Goal: Task Accomplishment & Management: Use online tool/utility

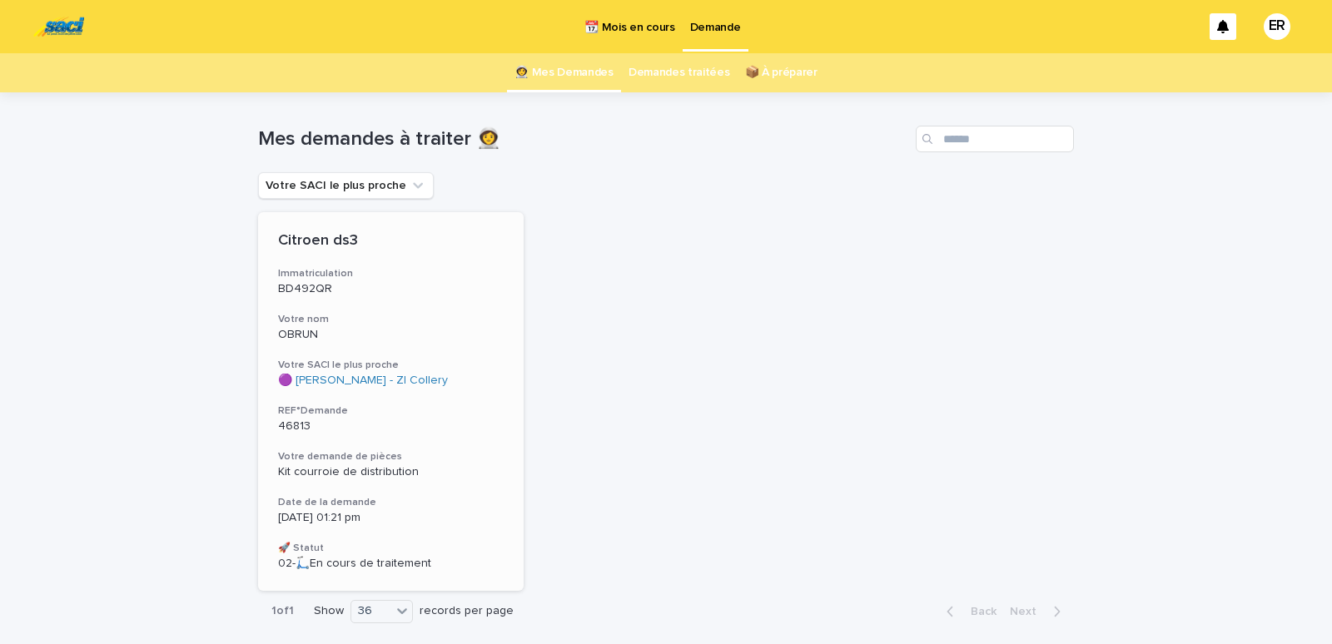
click at [343, 357] on div "Citroen ds3 Immatriculation BD492QR Votre nom OBRUN Votre SACI le plus proche 🟣…" at bounding box center [390, 401] width 265 height 379
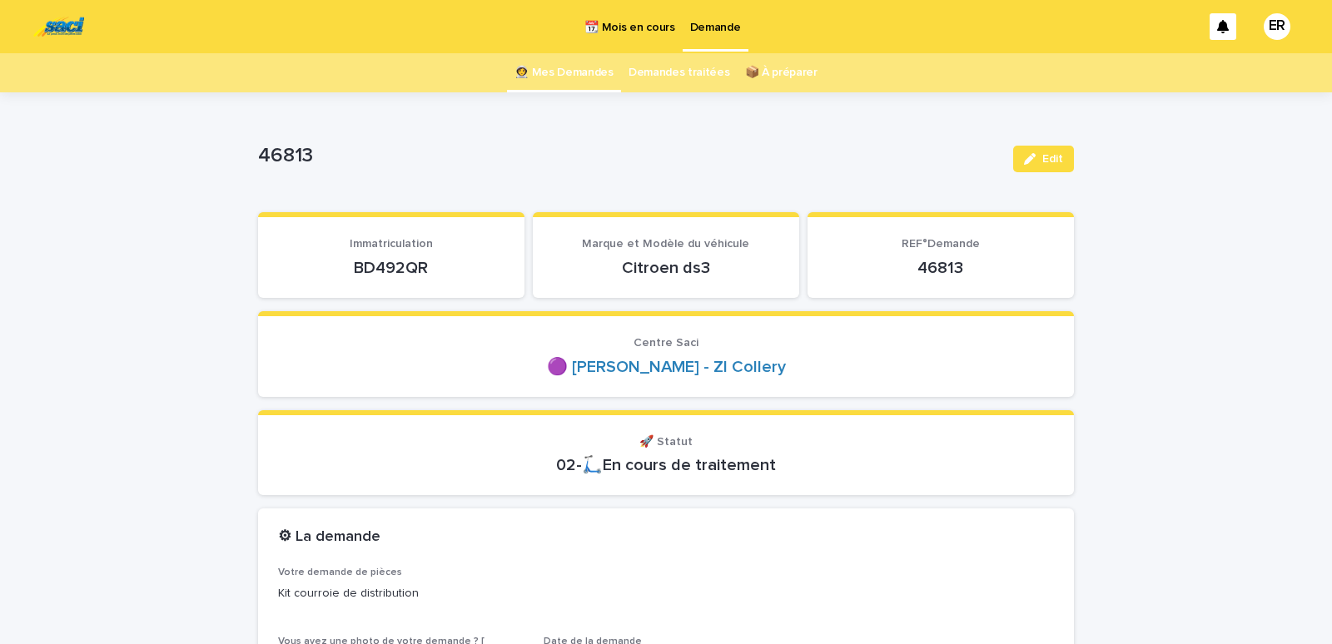
drag, startPoint x: 338, startPoint y: 269, endPoint x: 424, endPoint y: 265, distance: 85.8
click at [424, 265] on p "BD492QR" at bounding box center [391, 268] width 226 height 20
copy p "BD492QR"
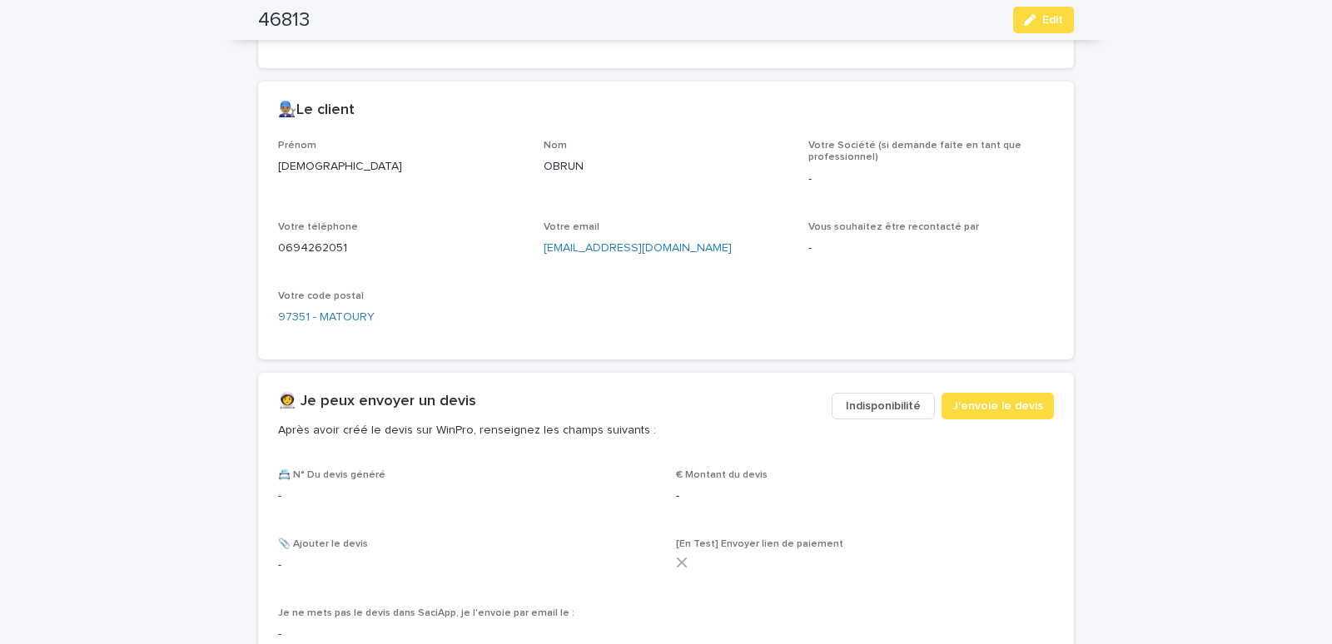
scroll to position [849, 0]
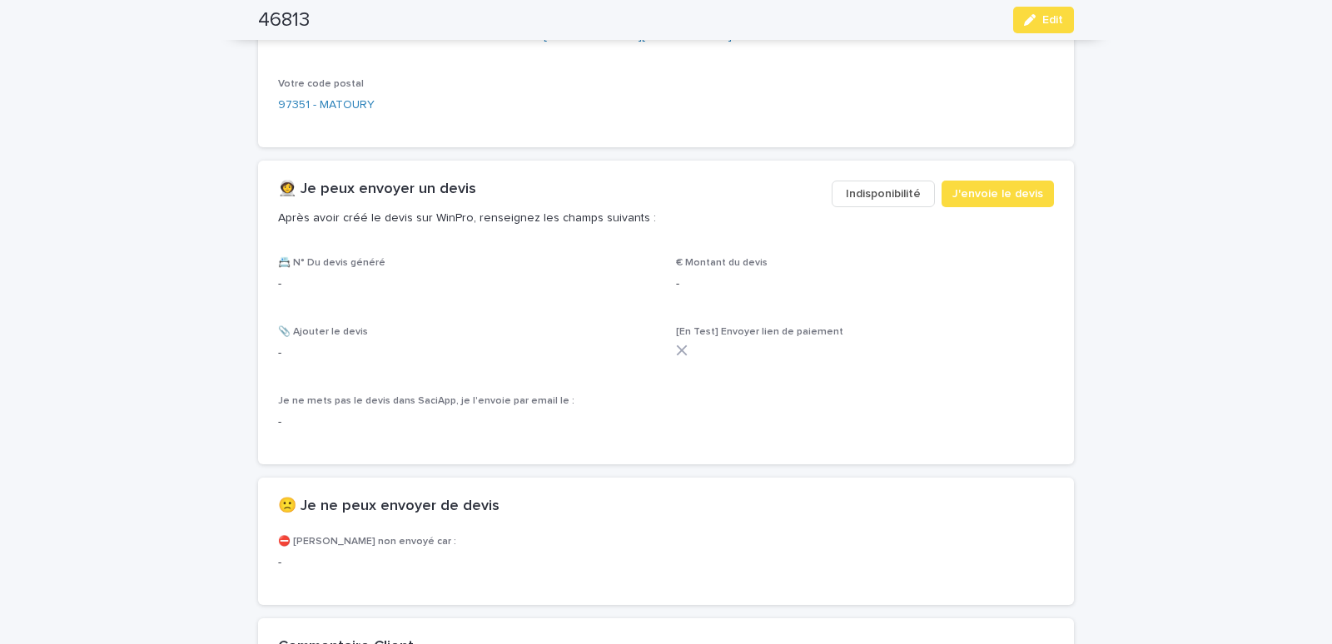
click at [864, 202] on button "Indisponibilité" at bounding box center [882, 194] width 103 height 27
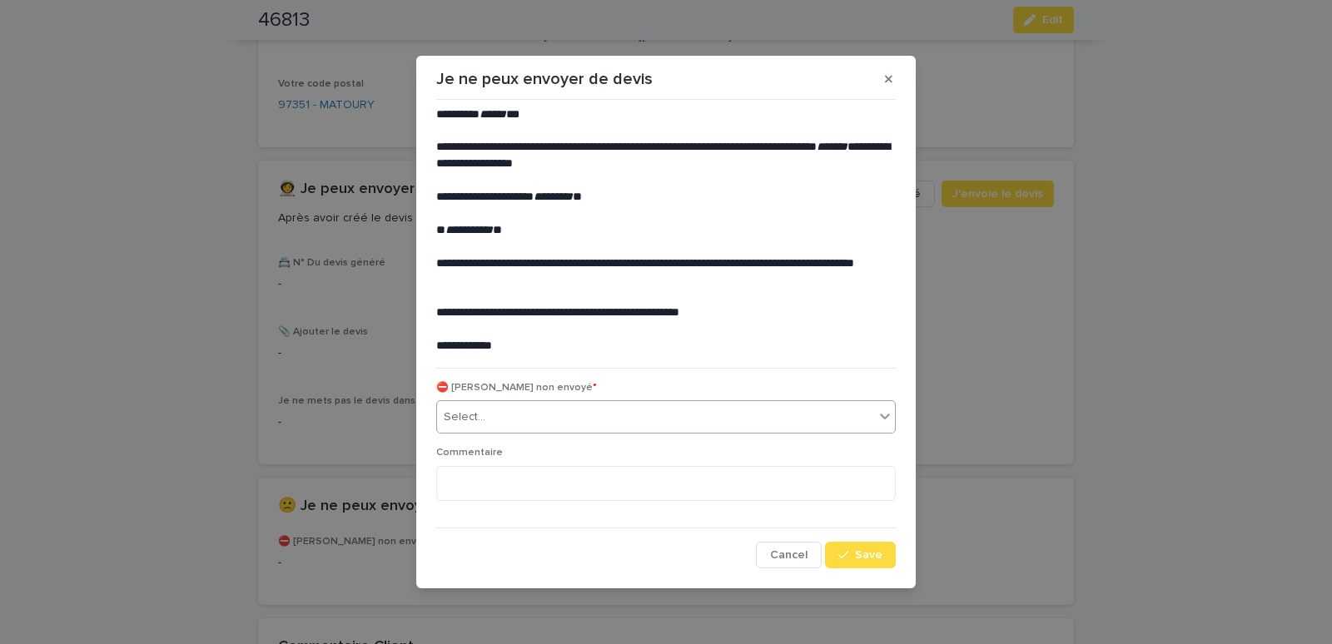
click at [890, 417] on icon at bounding box center [884, 416] width 17 height 17
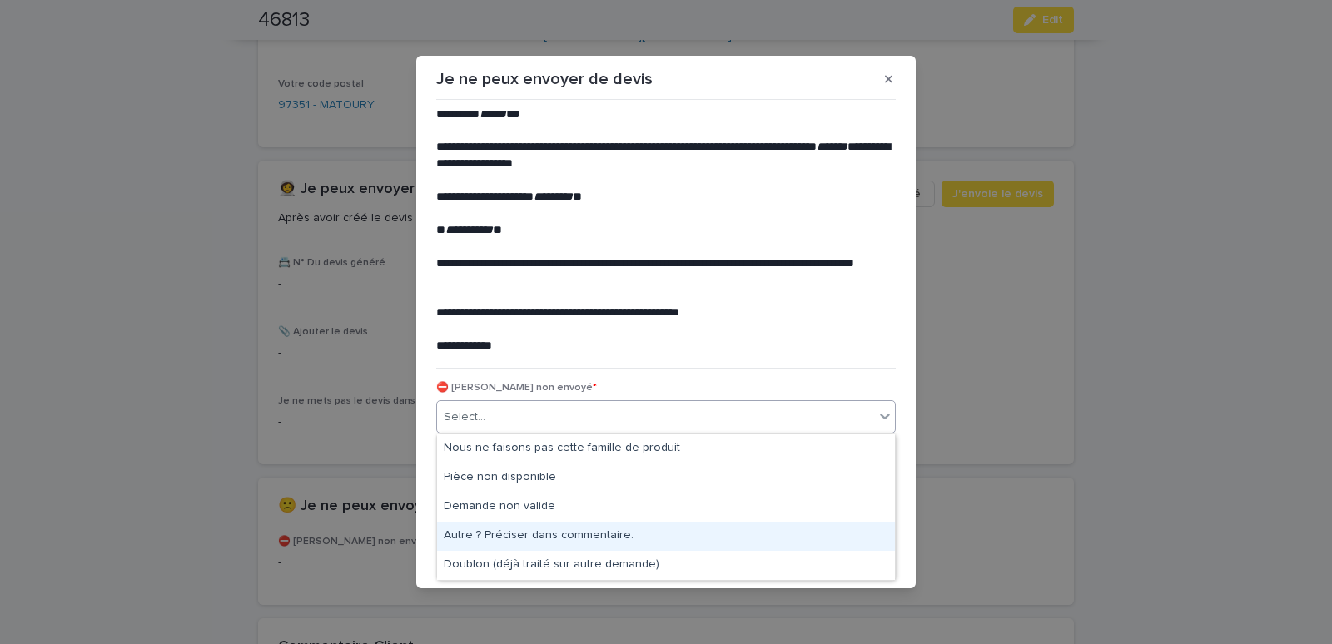
click at [489, 539] on div "Autre ? Préciser dans commentaire." at bounding box center [666, 536] width 458 height 29
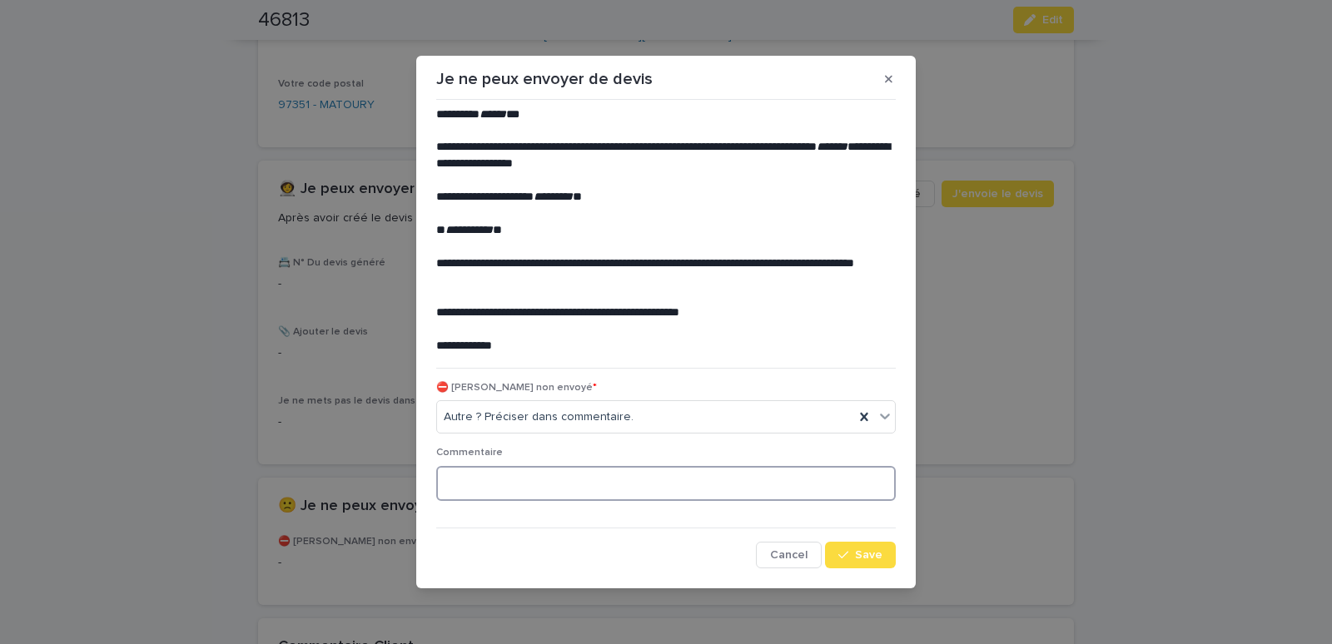
click at [481, 480] on textarea at bounding box center [665, 484] width 459 height 36
type textarea "*"
type textarea "**********"
click at [859, 559] on span "Save" at bounding box center [868, 555] width 27 height 12
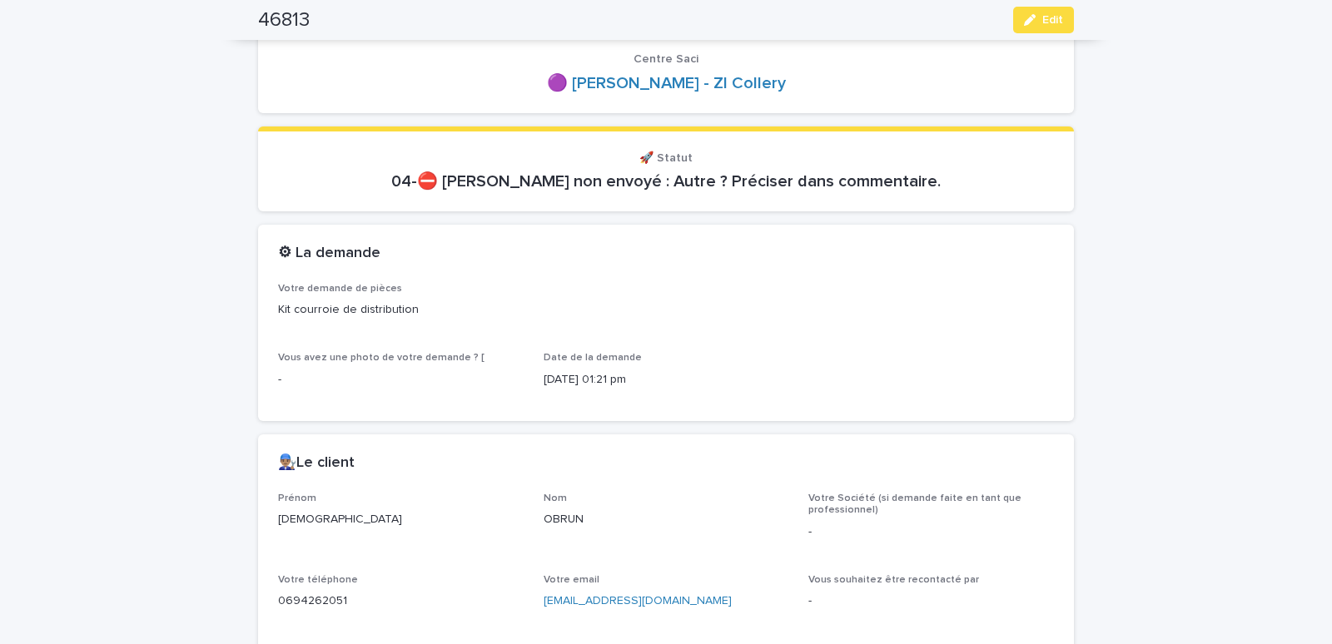
scroll to position [0, 0]
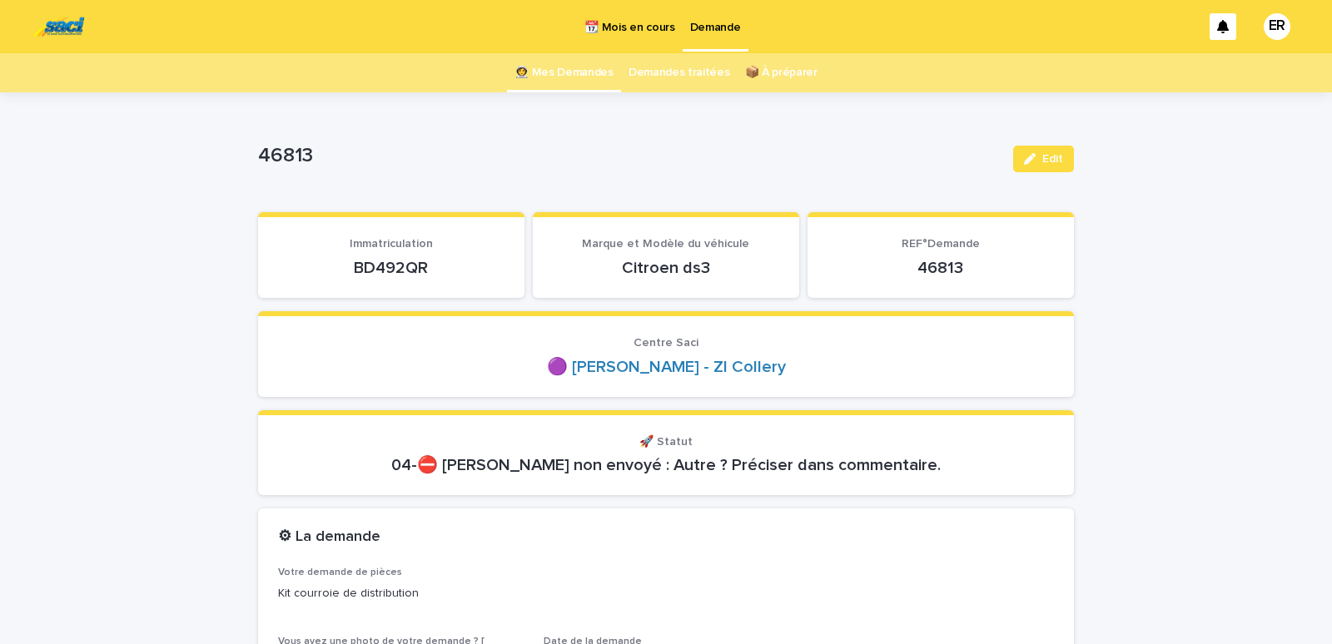
click at [557, 73] on link "👩‍🚀 Mes Demandes" at bounding box center [563, 72] width 99 height 39
